Goal: Task Accomplishment & Management: Manage account settings

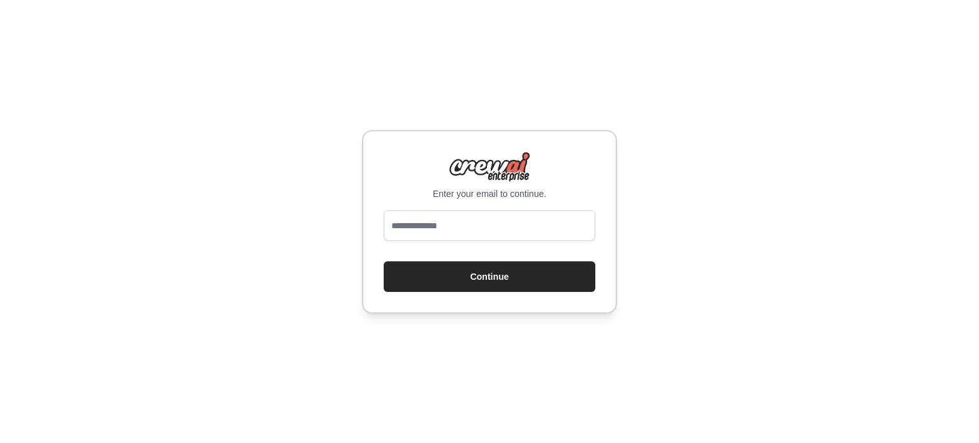
click at [527, 227] on input "email" at bounding box center [490, 225] width 212 height 31
type input "**********"
click at [507, 274] on button "Continue" at bounding box center [490, 276] width 212 height 31
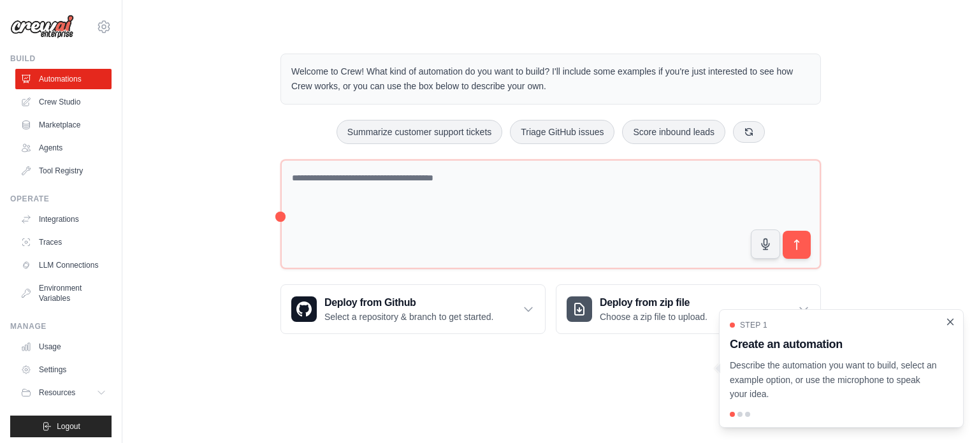
click at [949, 323] on icon "Close walkthrough" at bounding box center [950, 321] width 11 height 11
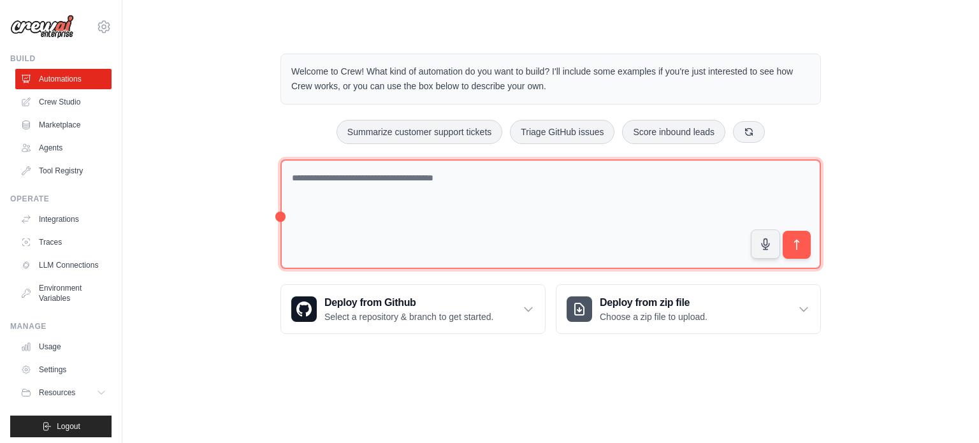
click at [446, 177] on textarea at bounding box center [550, 214] width 540 height 110
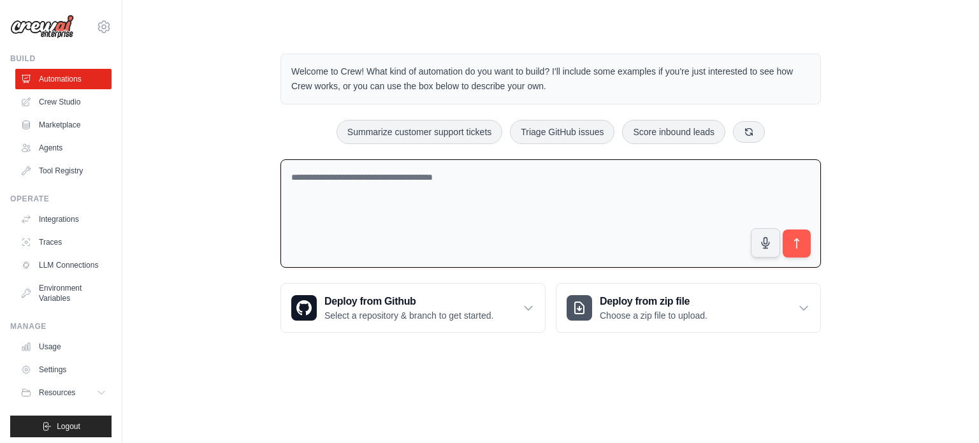
paste textarea "**********"
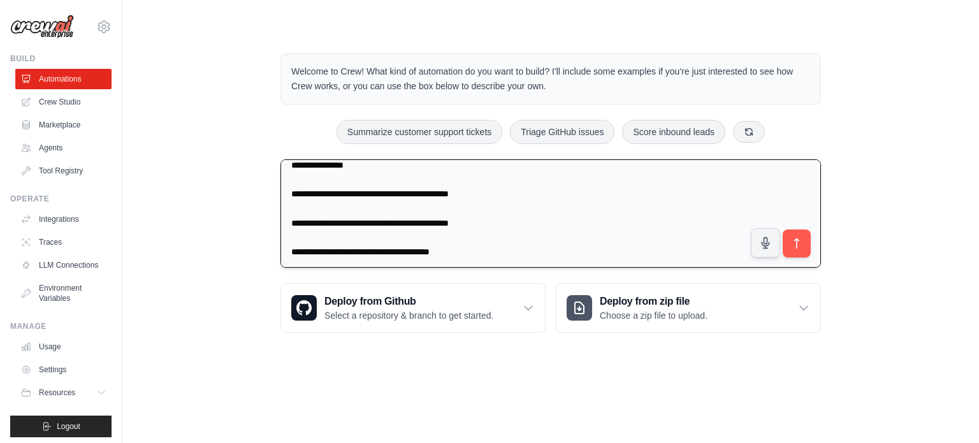
scroll to position [1638, 0]
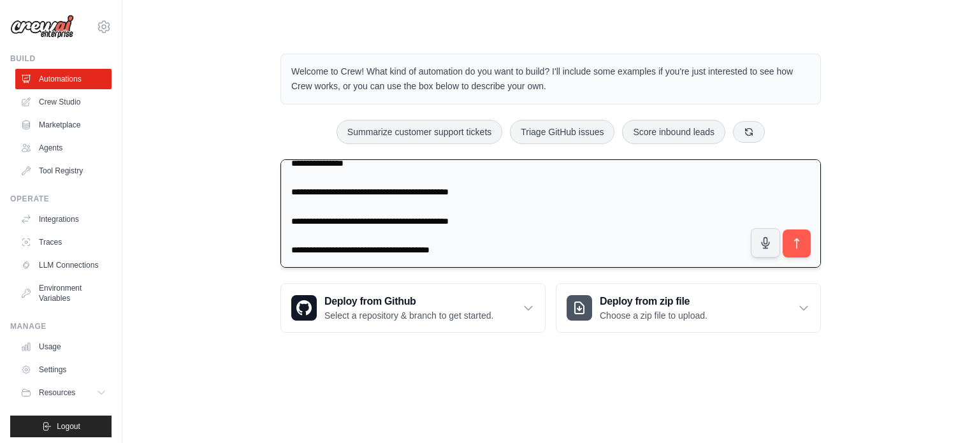
click at [499, 245] on textarea at bounding box center [550, 213] width 540 height 108
type textarea "**********"
click at [802, 237] on icon "submit" at bounding box center [796, 242] width 13 height 13
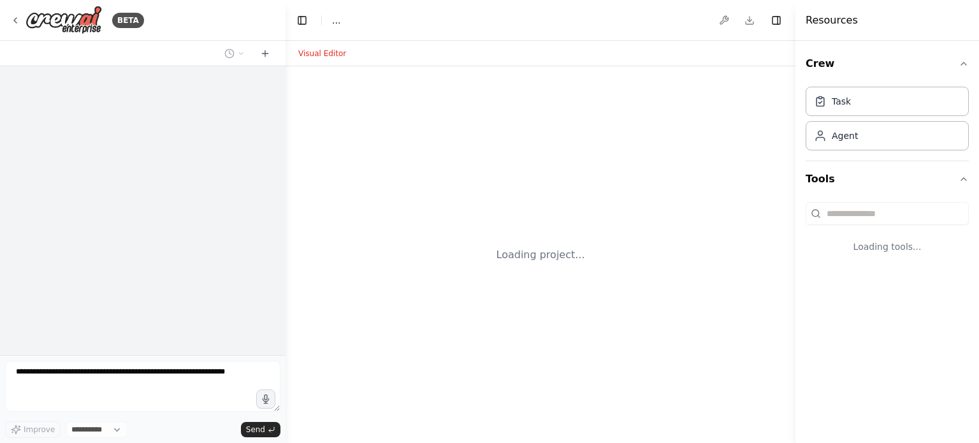
select select "****"
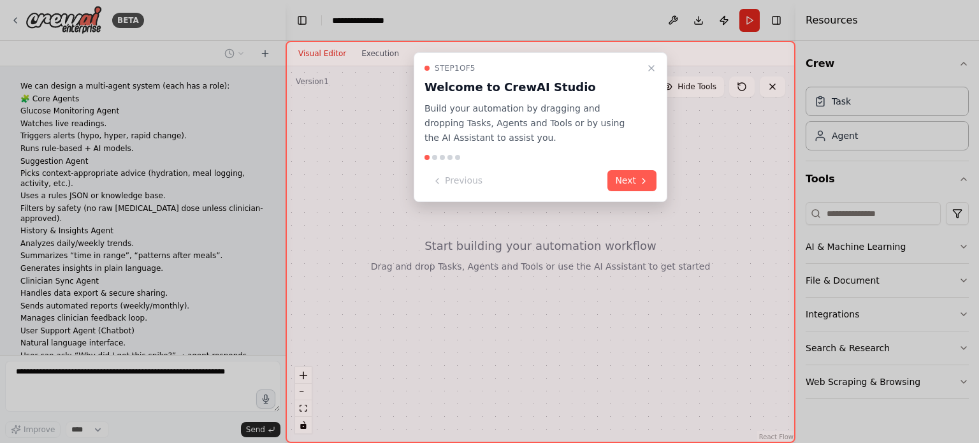
scroll to position [540, 0]
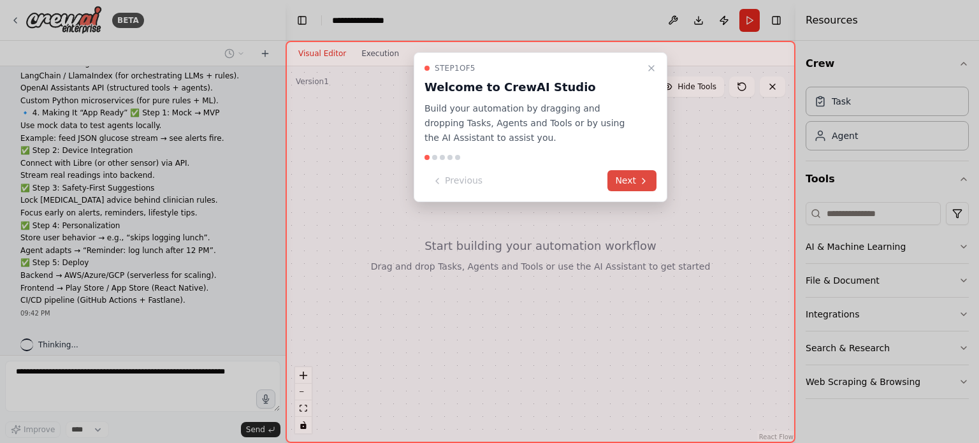
click at [649, 181] on button "Next" at bounding box center [631, 180] width 49 height 21
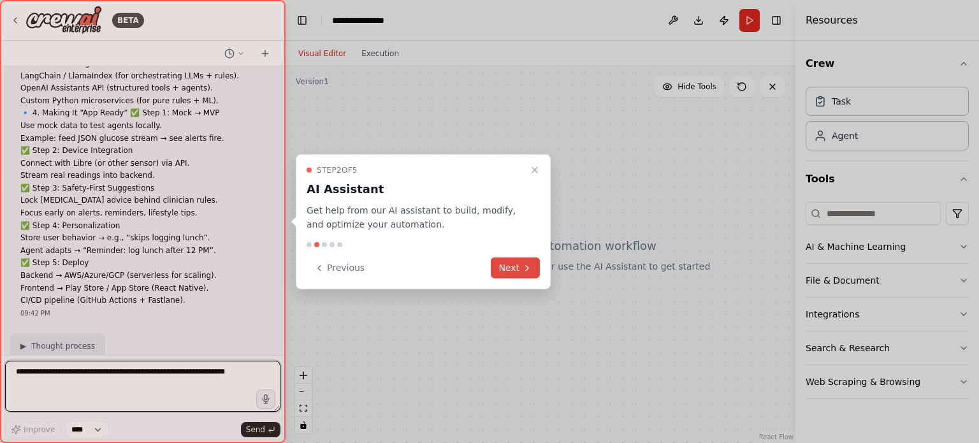
click at [522, 258] on button "Next" at bounding box center [515, 267] width 49 height 21
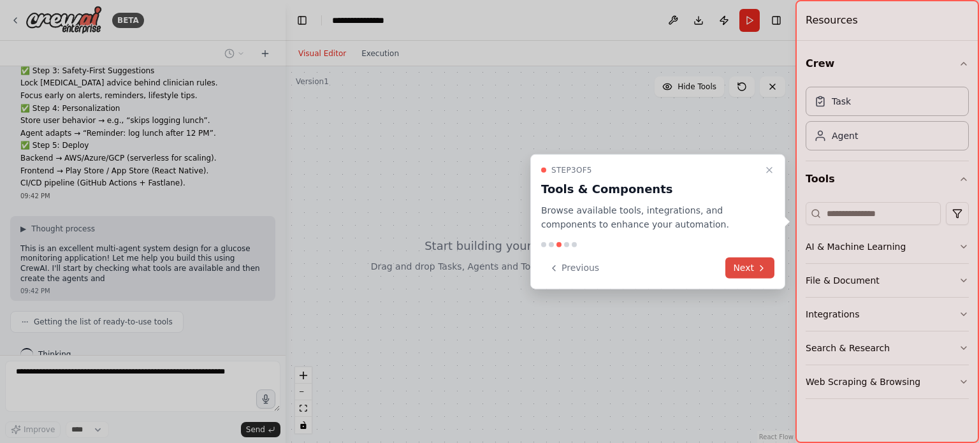
click at [751, 268] on button "Next" at bounding box center [749, 267] width 49 height 21
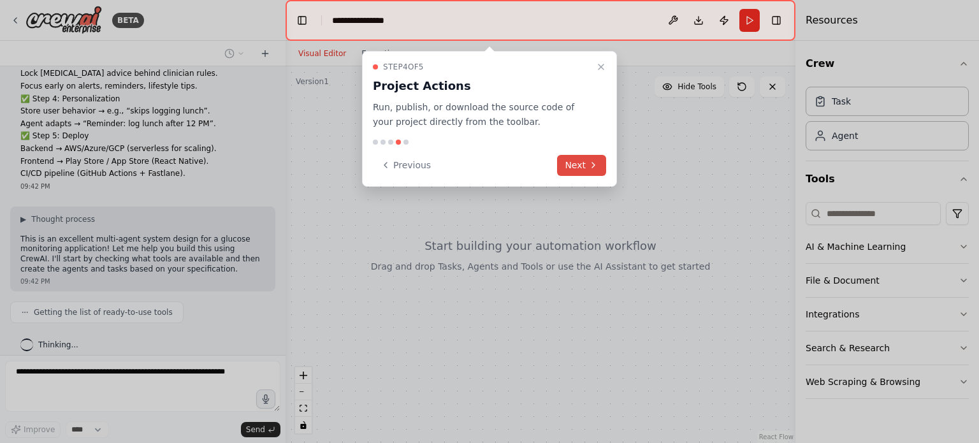
click at [590, 166] on icon at bounding box center [593, 165] width 10 height 10
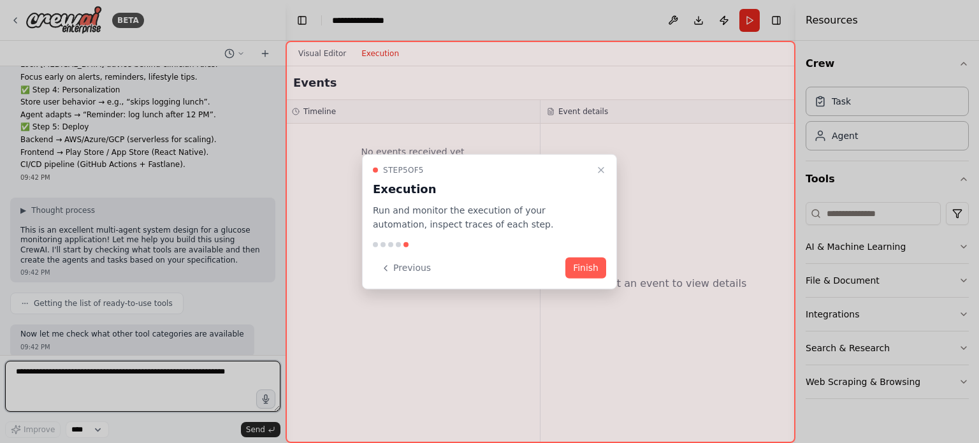
scroll to position [686, 0]
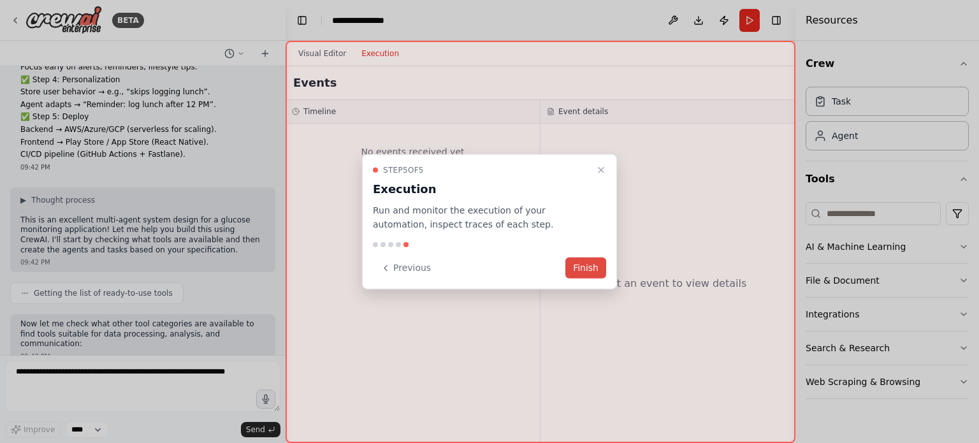
click at [600, 269] on button "Finish" at bounding box center [585, 267] width 41 height 21
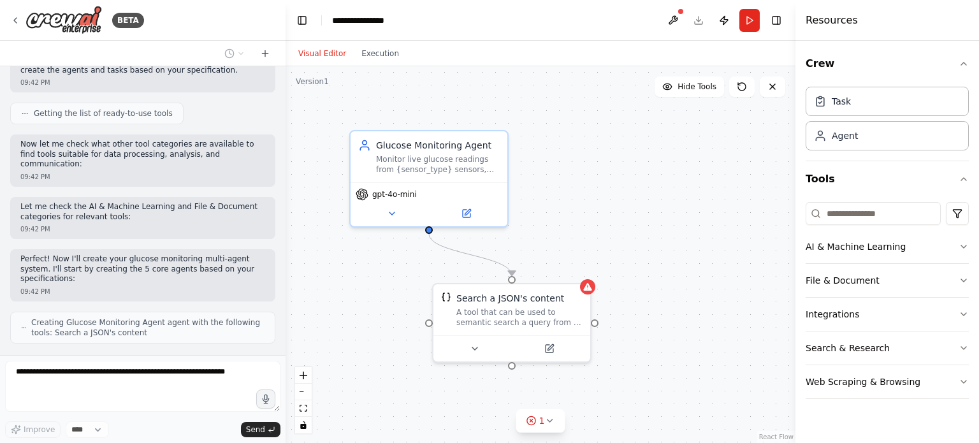
scroll to position [908, 0]
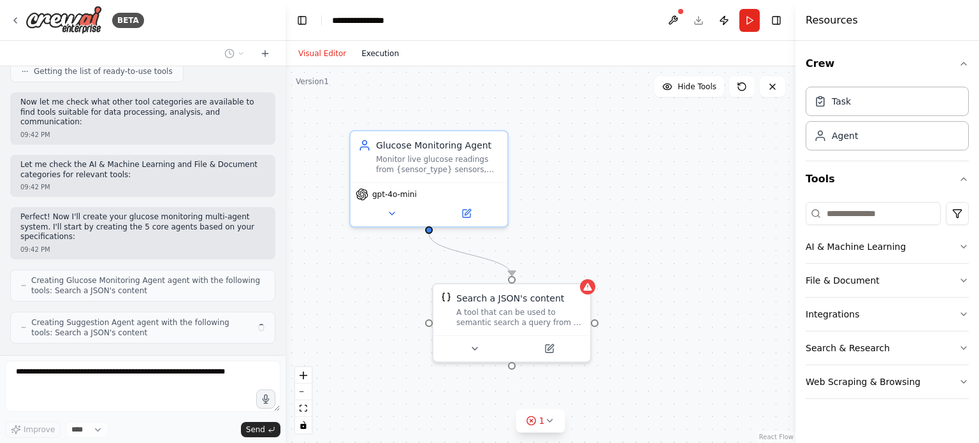
click at [380, 54] on button "Execution" at bounding box center [380, 53] width 53 height 15
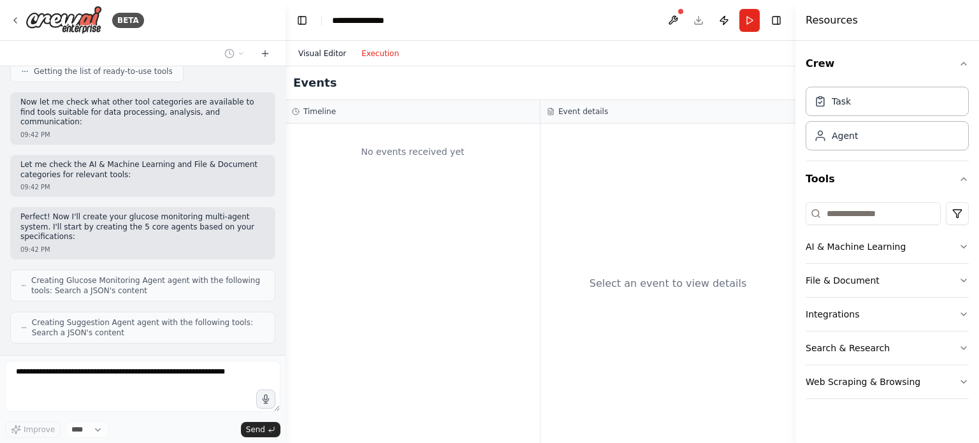
click at [316, 55] on button "Visual Editor" at bounding box center [322, 53] width 63 height 15
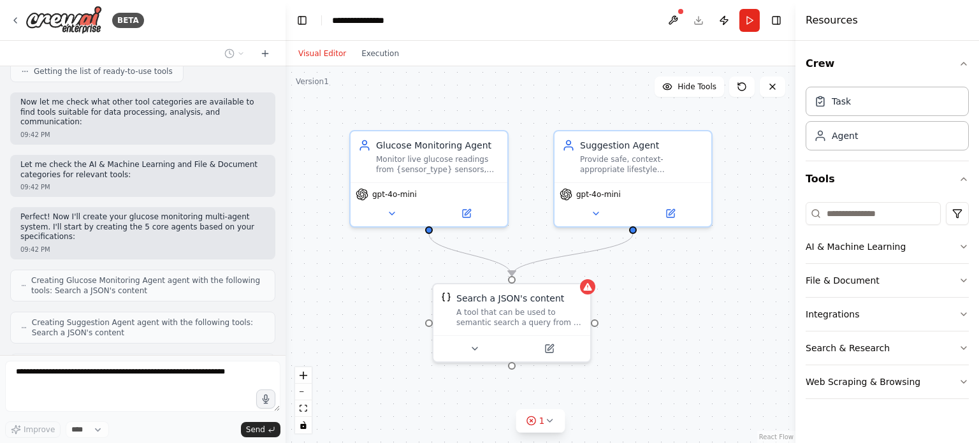
scroll to position [949, 0]
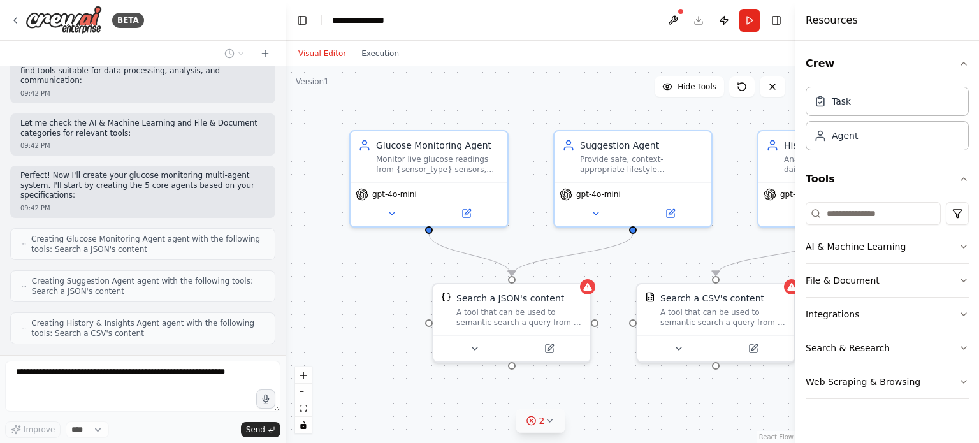
click at [544, 422] on icon at bounding box center [549, 421] width 10 height 10
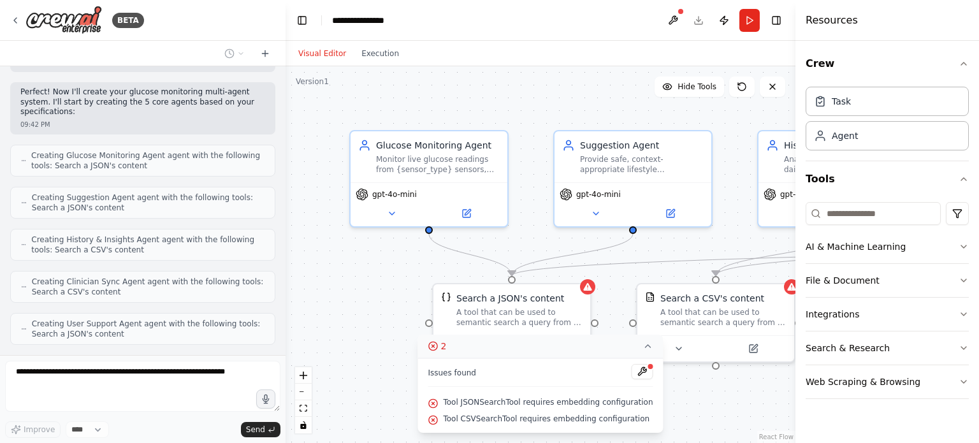
scroll to position [1107, 0]
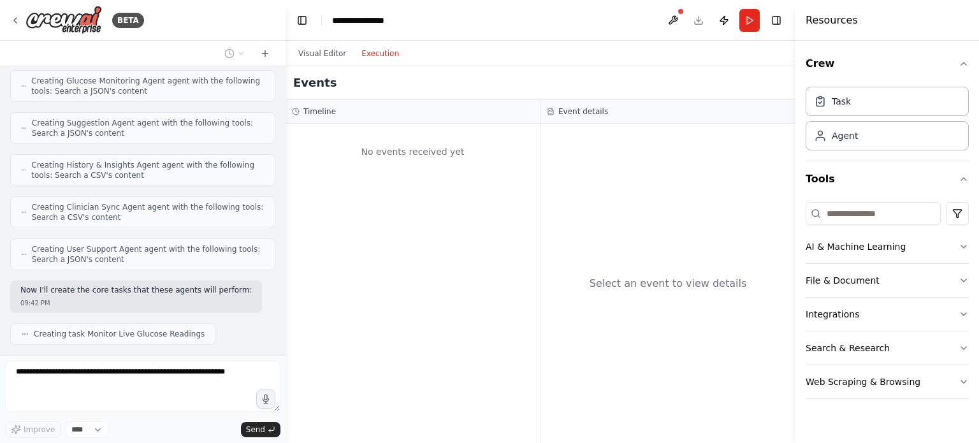
click at [390, 50] on button "Execution" at bounding box center [380, 53] width 53 height 15
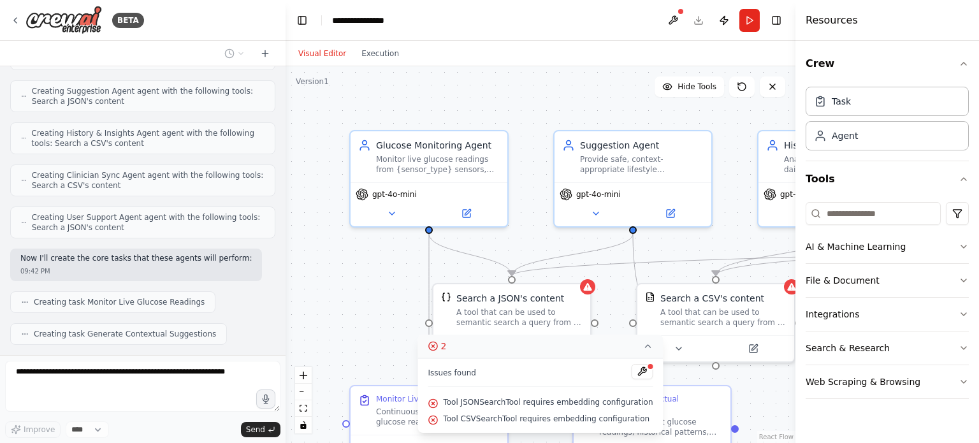
click at [319, 54] on button "Visual Editor" at bounding box center [322, 53] width 63 height 15
click at [852, 137] on div "Agent" at bounding box center [845, 135] width 26 height 13
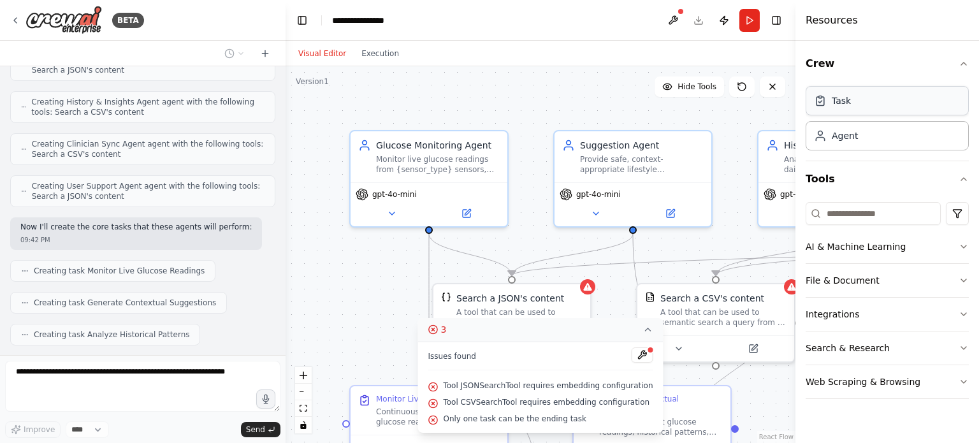
click at [857, 107] on div "Task" at bounding box center [887, 100] width 163 height 29
click at [856, 106] on div "Task" at bounding box center [887, 100] width 163 height 29
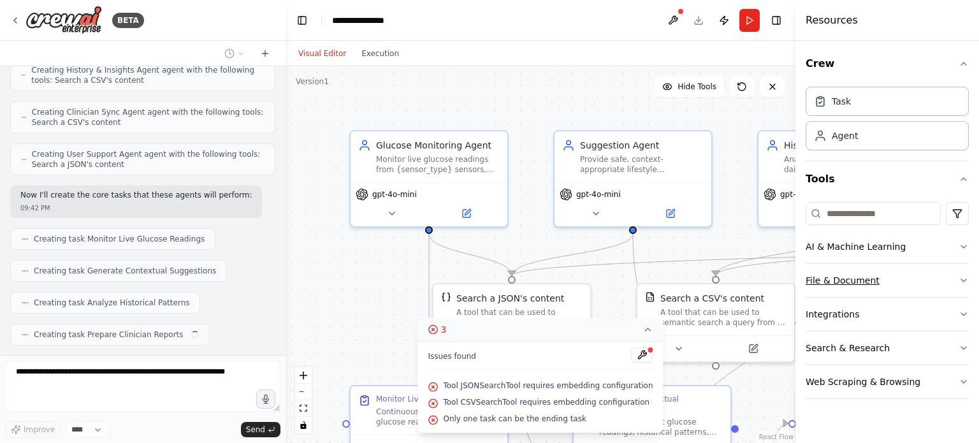
click at [961, 275] on icon "button" at bounding box center [964, 280] width 10 height 10
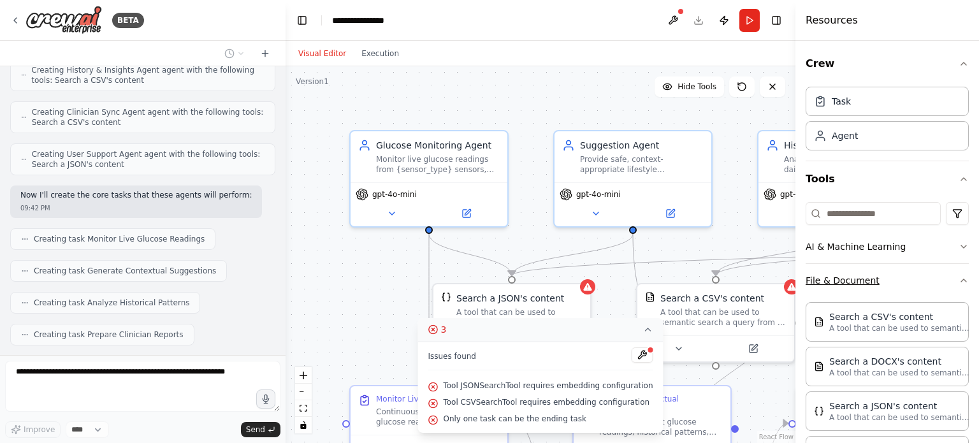
click at [961, 275] on div "Crew Task Agent Tools AI & Machine Learning File & Document Search a CSV's cont…" at bounding box center [887, 242] width 184 height 402
click at [959, 277] on icon "button" at bounding box center [964, 280] width 10 height 10
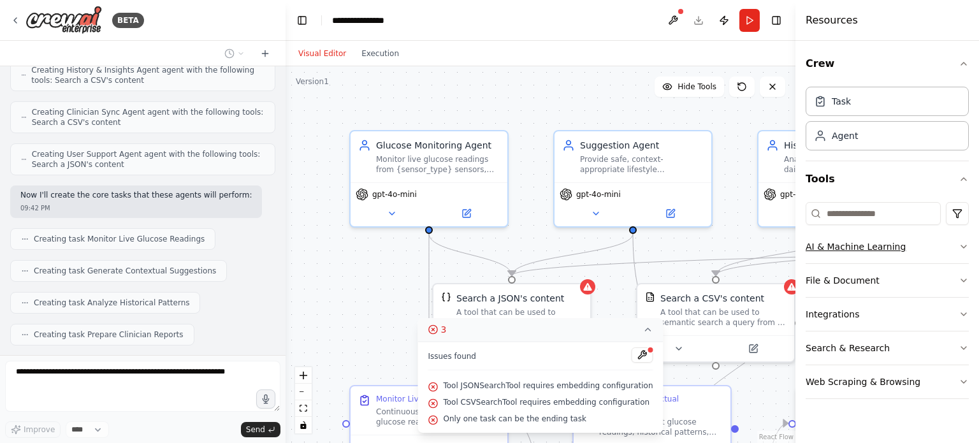
click at [963, 242] on icon "button" at bounding box center [964, 247] width 10 height 10
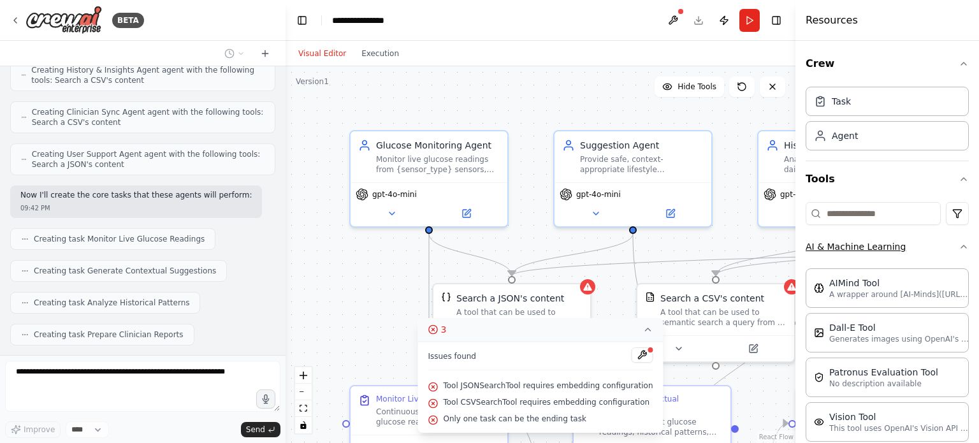
scroll to position [1234, 0]
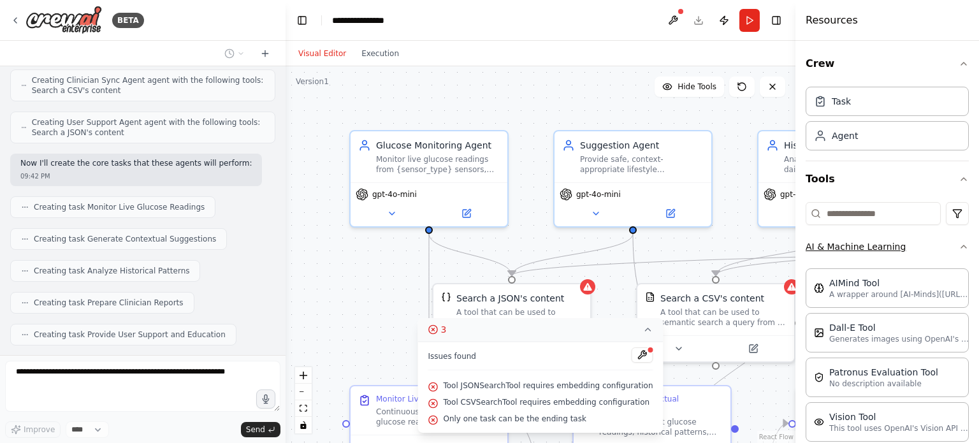
click at [963, 242] on div "Crew Task Agent Tools AI & Machine Learning AIMind Tool A wrapper around [AI-Mi…" at bounding box center [887, 242] width 184 height 402
click at [959, 245] on icon "button" at bounding box center [964, 247] width 10 height 10
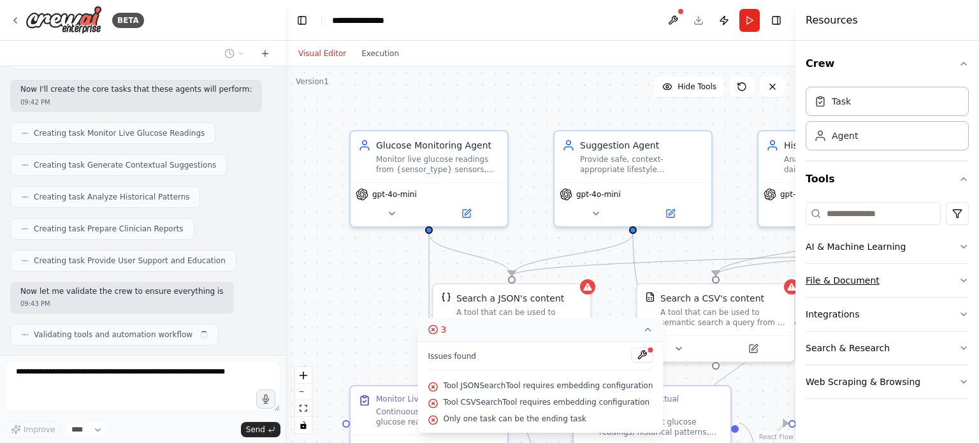
scroll to position [1317, 0]
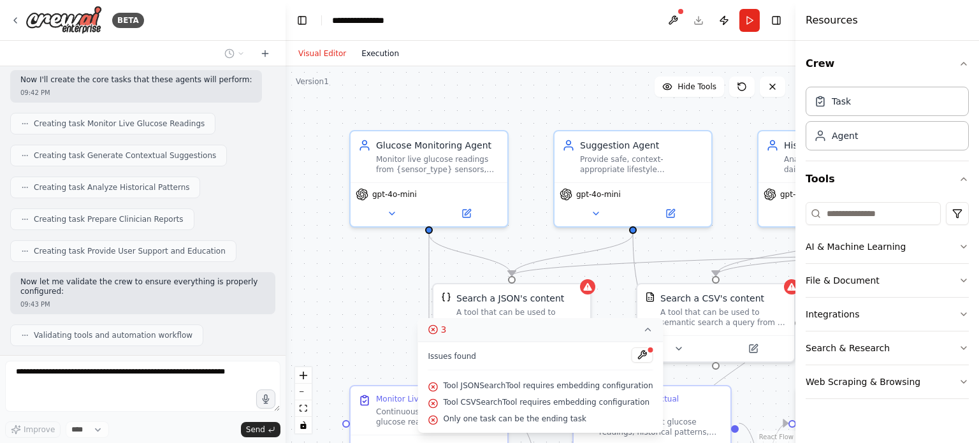
click at [385, 54] on button "Execution" at bounding box center [380, 53] width 53 height 15
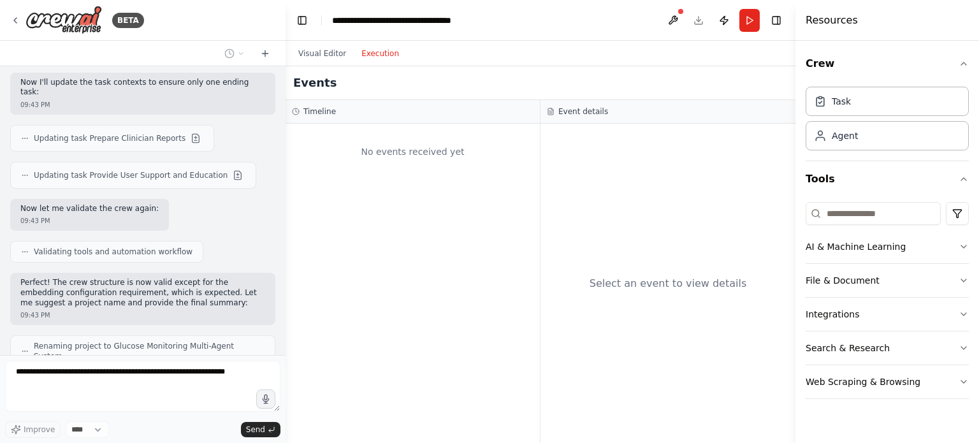
scroll to position [1780, 0]
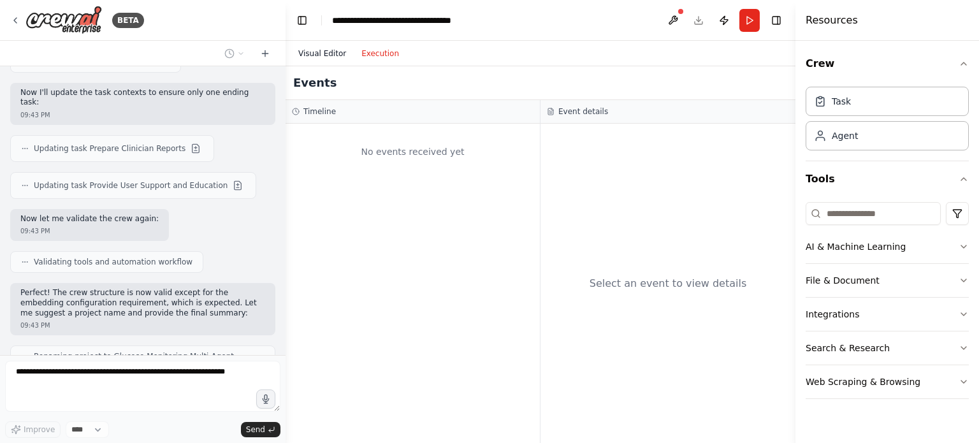
click at [326, 49] on button "Visual Editor" at bounding box center [322, 53] width 63 height 15
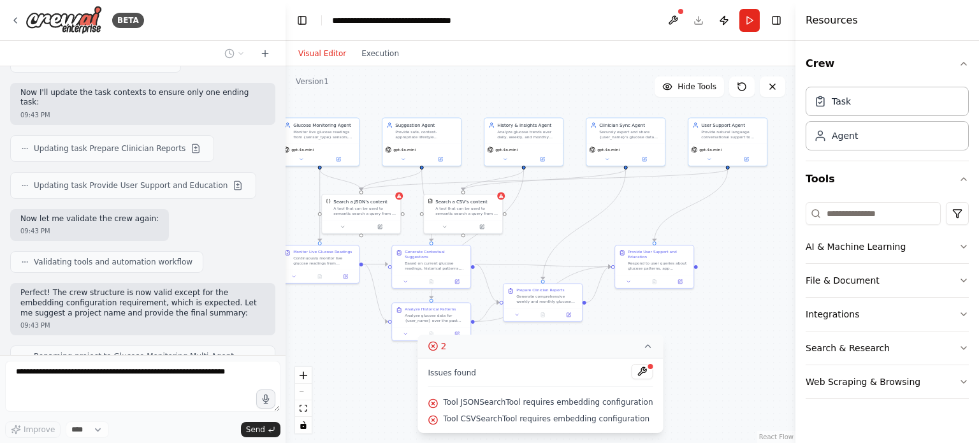
drag, startPoint x: 720, startPoint y: 270, endPoint x: 551, endPoint y: 198, distance: 184.2
click at [551, 198] on div ".deletable-edge-delete-btn { width: 20px; height: 20px; border: 0px solid #ffff…" at bounding box center [541, 254] width 510 height 377
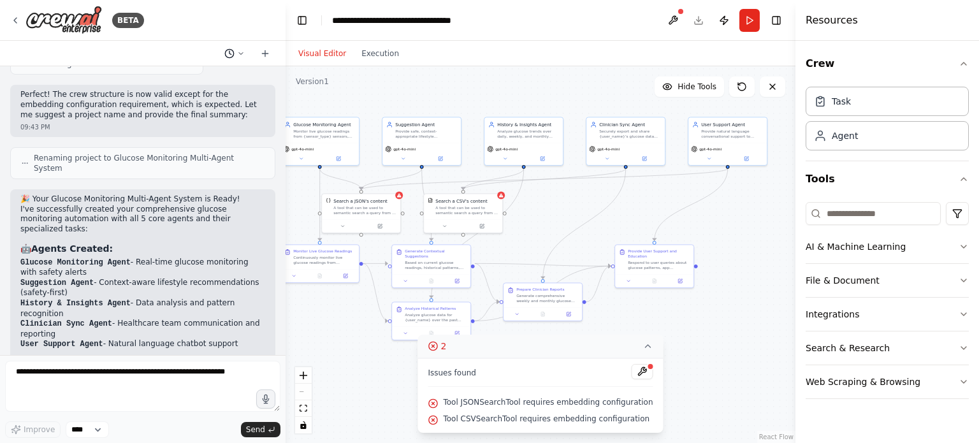
click at [233, 53] on circle at bounding box center [229, 53] width 8 height 8
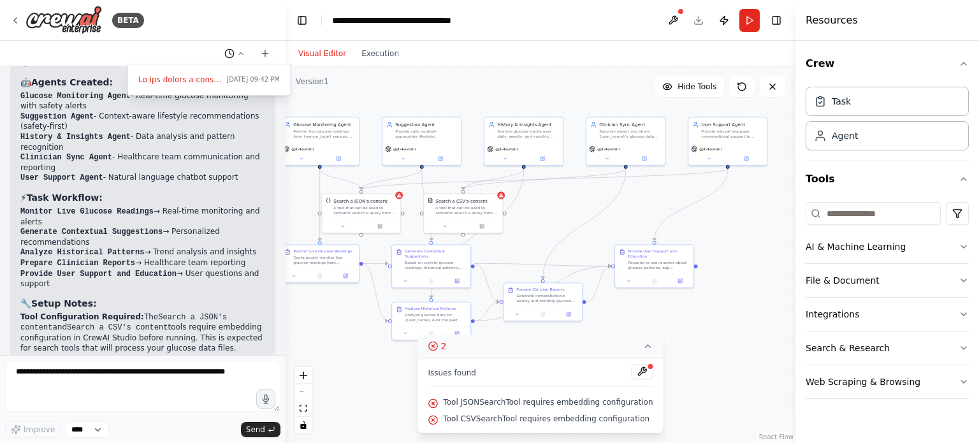
click at [233, 53] on div at bounding box center [143, 221] width 286 height 443
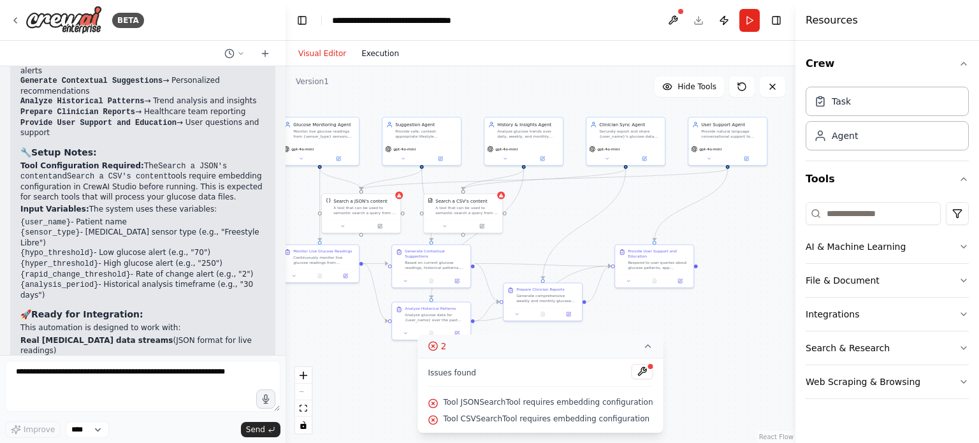
scroll to position [2305, 0]
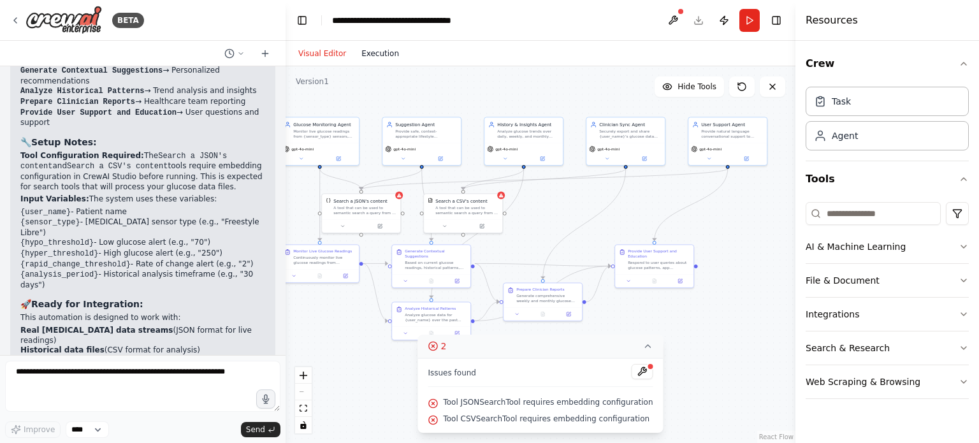
click at [380, 50] on button "Execution" at bounding box center [380, 53] width 53 height 15
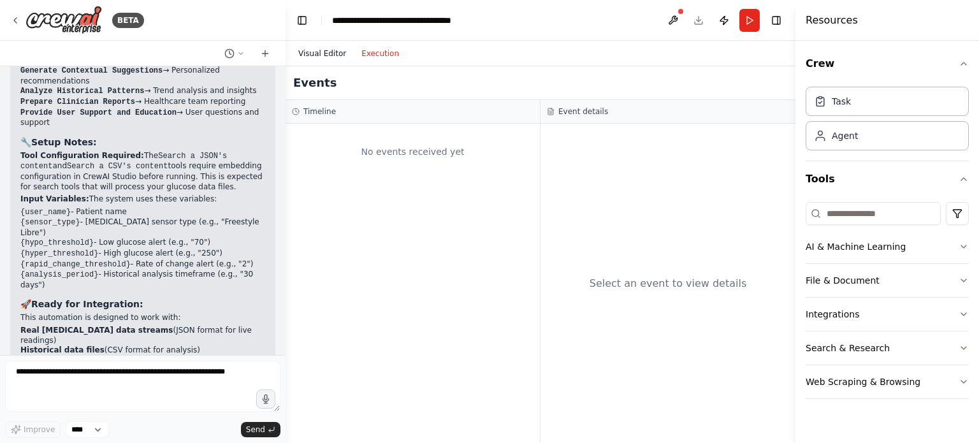
click at [314, 52] on button "Visual Editor" at bounding box center [322, 53] width 63 height 15
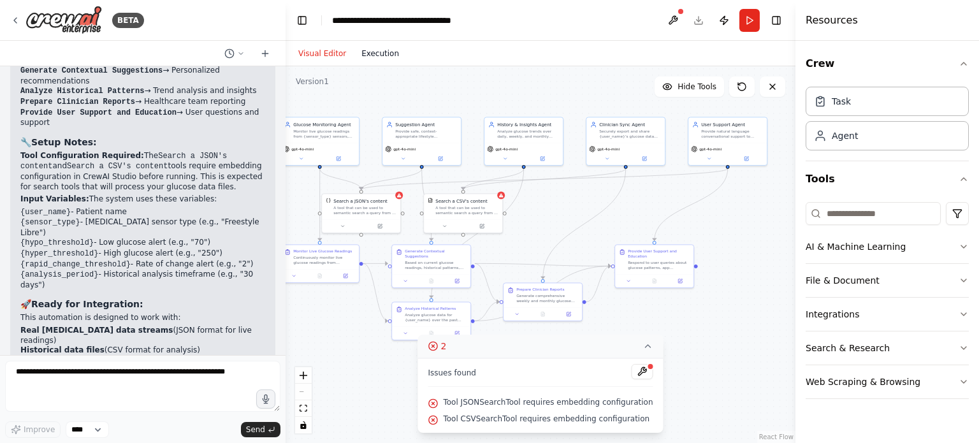
click at [373, 53] on button "Execution" at bounding box center [380, 53] width 53 height 15
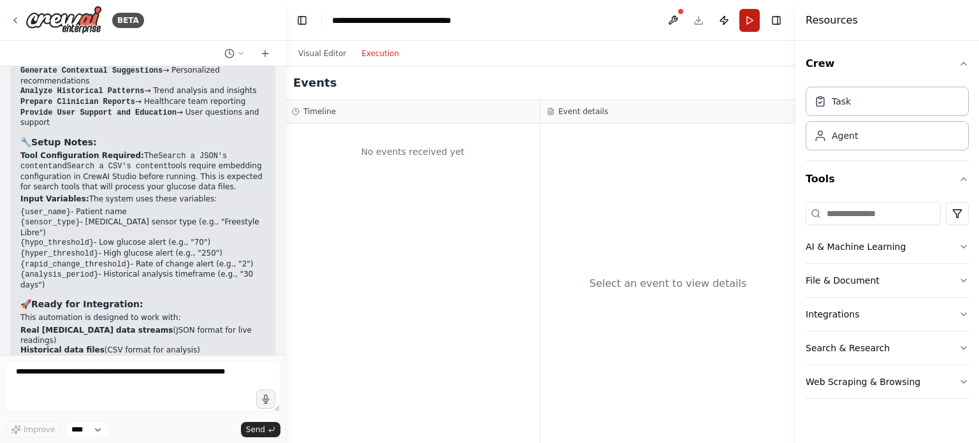
click at [751, 22] on button "Run" at bounding box center [749, 20] width 20 height 23
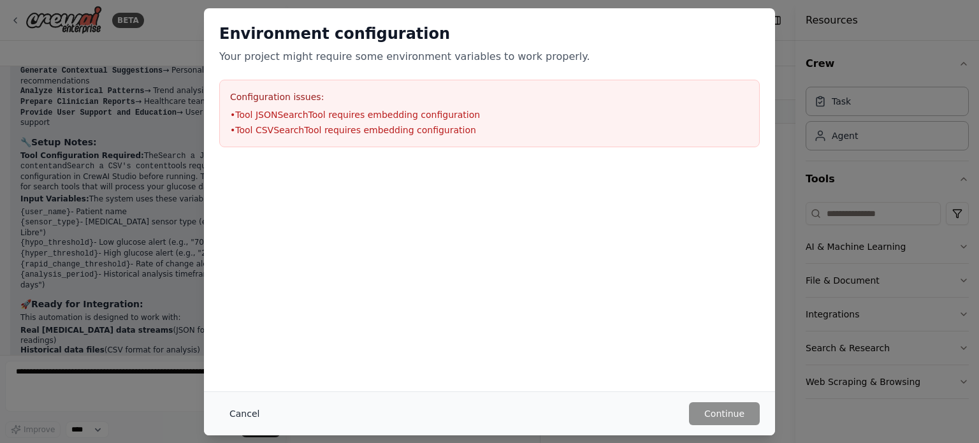
click at [256, 412] on button "Cancel" at bounding box center [244, 413] width 50 height 23
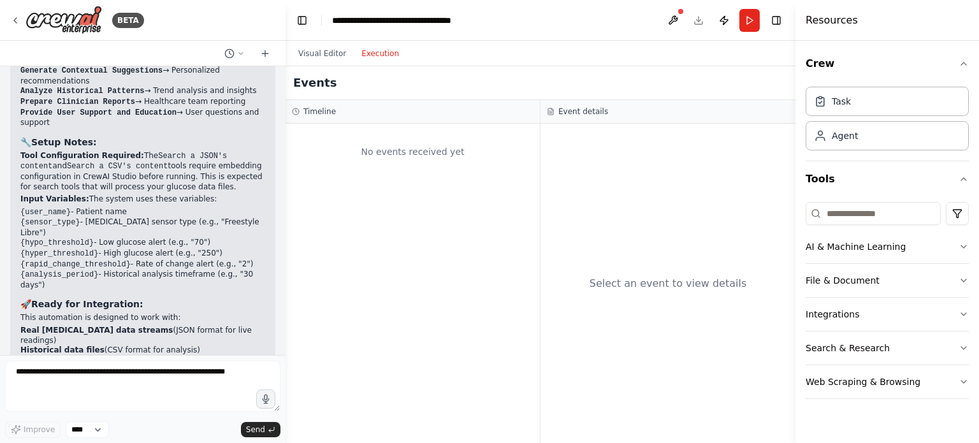
click at [697, 20] on header "**********" at bounding box center [541, 20] width 510 height 41
click at [725, 20] on button "Publish" at bounding box center [724, 20] width 20 height 23
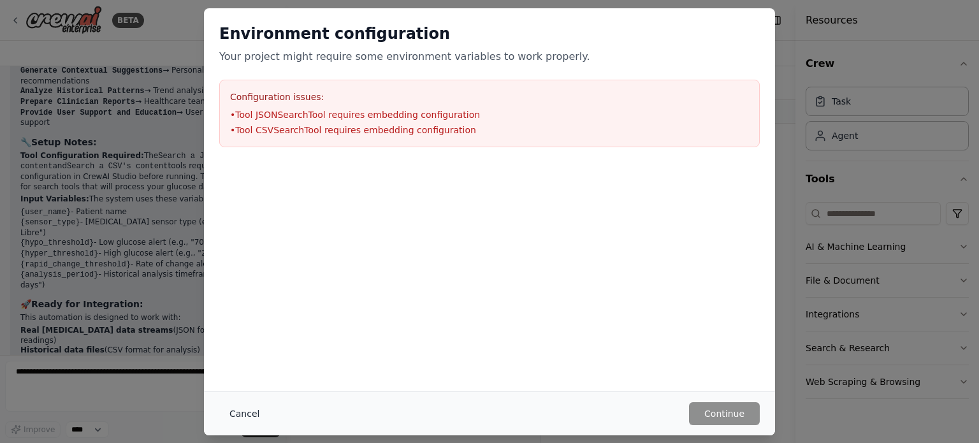
click at [242, 415] on button "Cancel" at bounding box center [244, 413] width 50 height 23
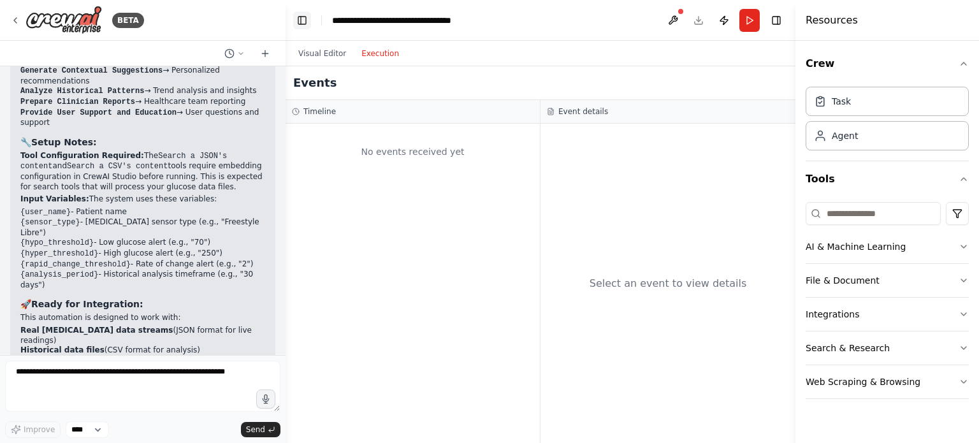
click at [304, 18] on button "Toggle Left Sidebar" at bounding box center [302, 20] width 18 height 18
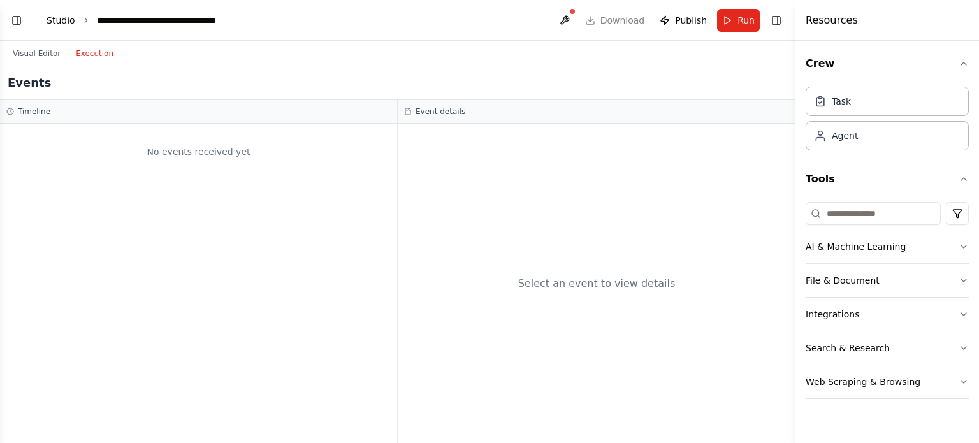
click at [62, 22] on link "Studio" at bounding box center [61, 20] width 29 height 10
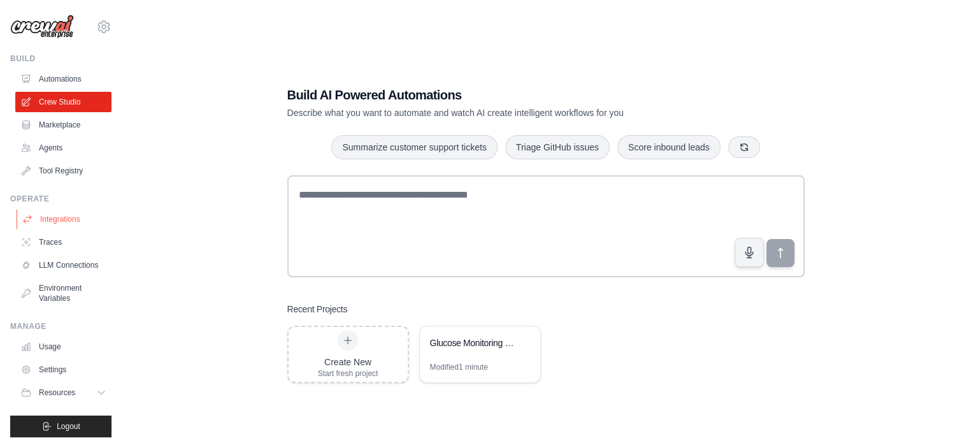
click at [71, 218] on link "Integrations" at bounding box center [65, 219] width 96 height 20
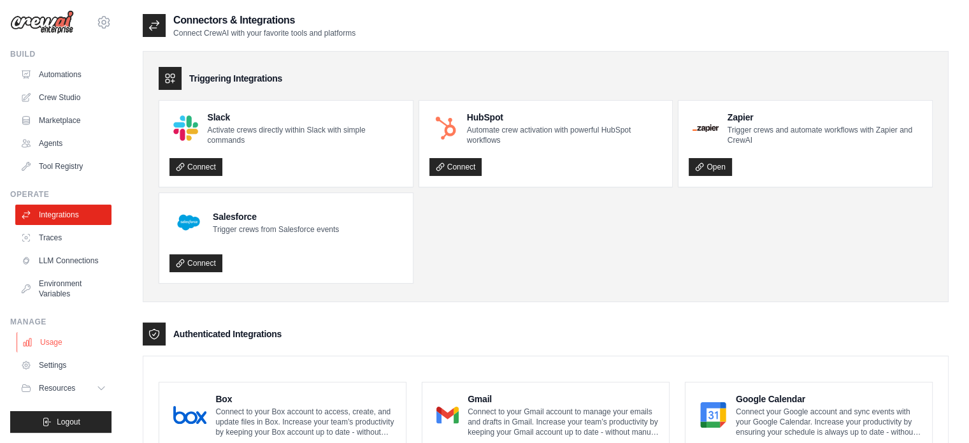
scroll to position [14, 0]
click at [71, 357] on link "Settings" at bounding box center [65, 365] width 96 height 20
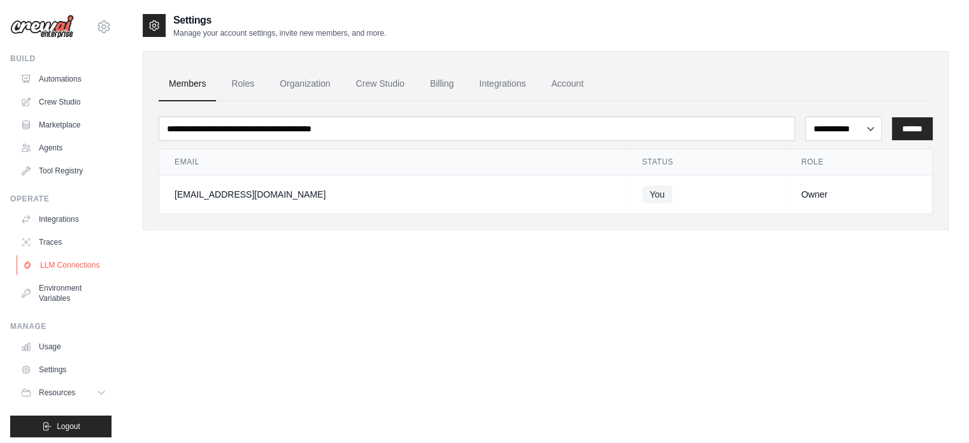
click at [74, 271] on link "LLM Connections" at bounding box center [65, 265] width 96 height 20
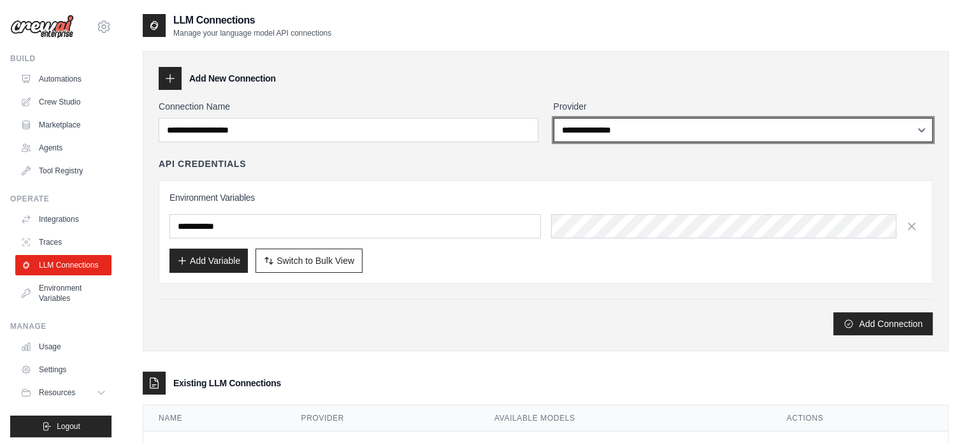
click at [601, 124] on select "**********" at bounding box center [744, 130] width 380 height 24
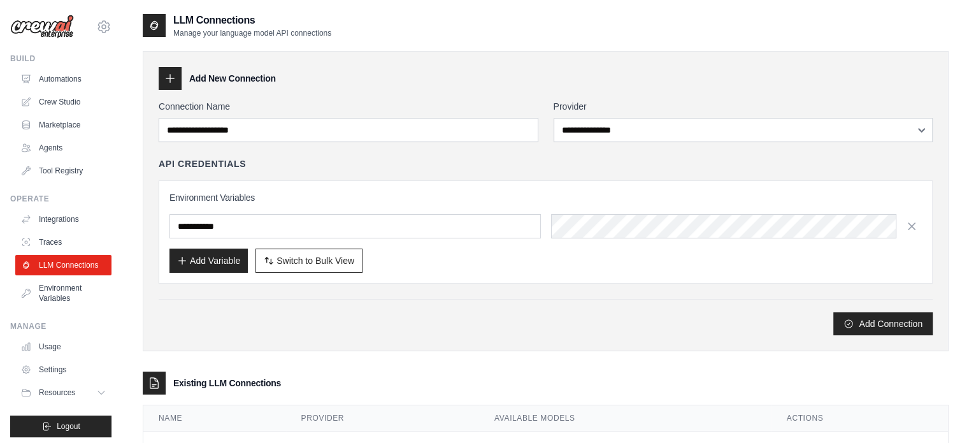
click at [395, 333] on div "Add Connection" at bounding box center [546, 323] width 774 height 23
click at [66, 242] on link "Traces" at bounding box center [65, 242] width 96 height 20
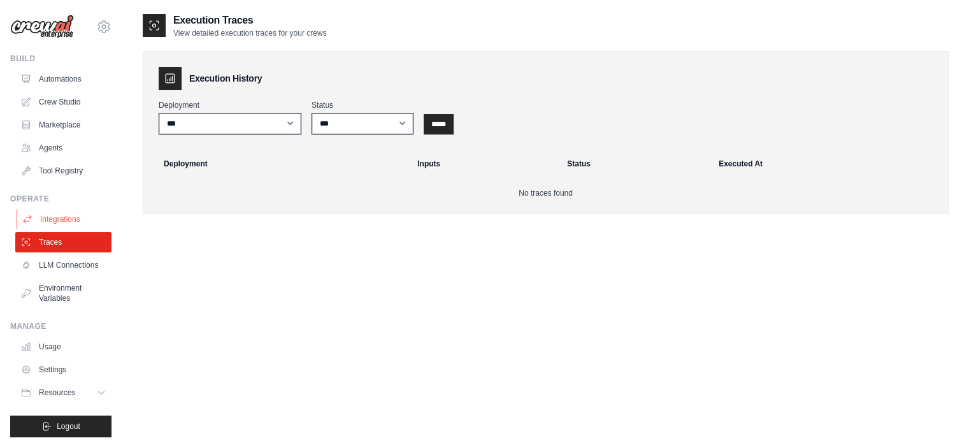
click at [75, 209] on link "Integrations" at bounding box center [65, 219] width 96 height 20
